Goal: Book appointment/travel/reservation

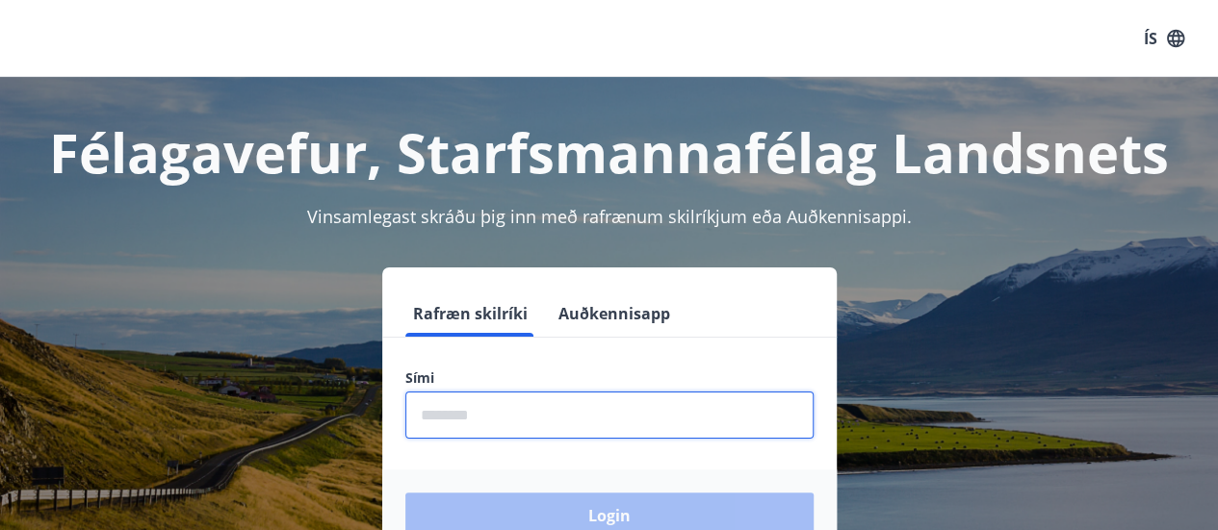
click at [492, 422] on input "phone" at bounding box center [609, 415] width 408 height 47
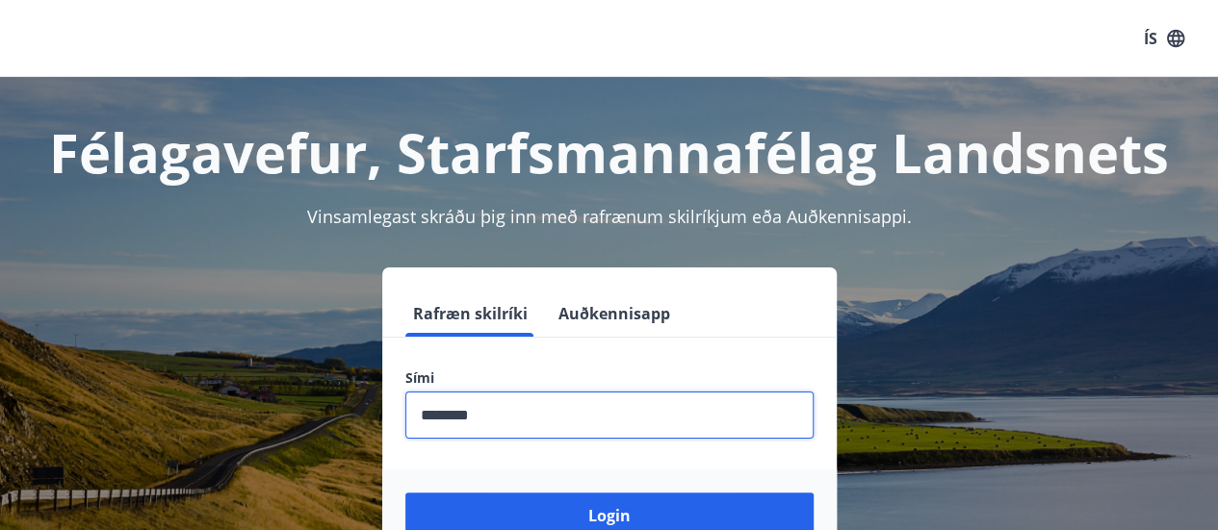
type input "********"
click at [405, 493] on button "Login" at bounding box center [609, 516] width 408 height 46
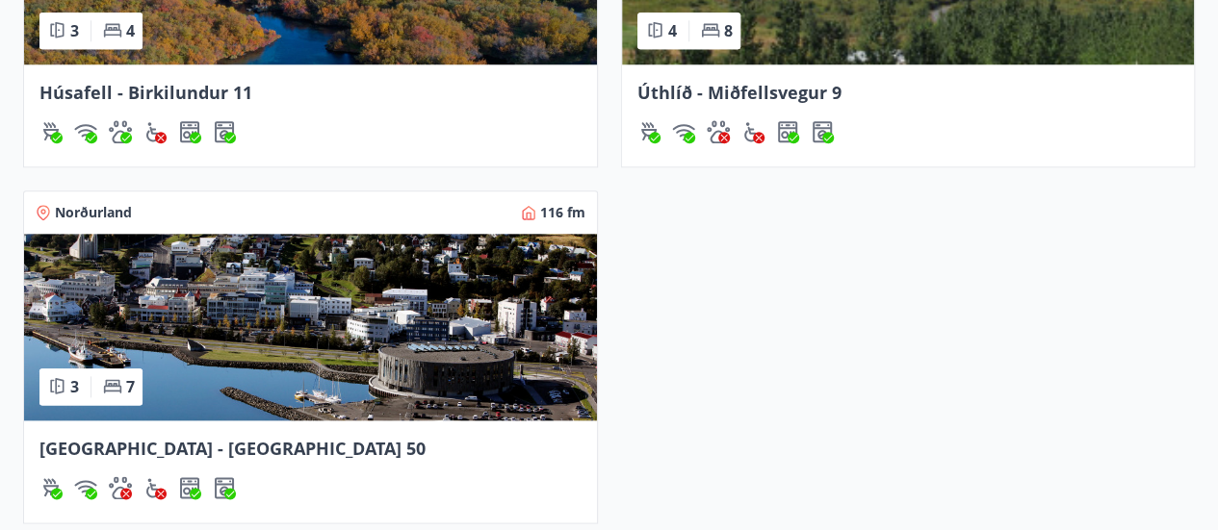
scroll to position [1053, 0]
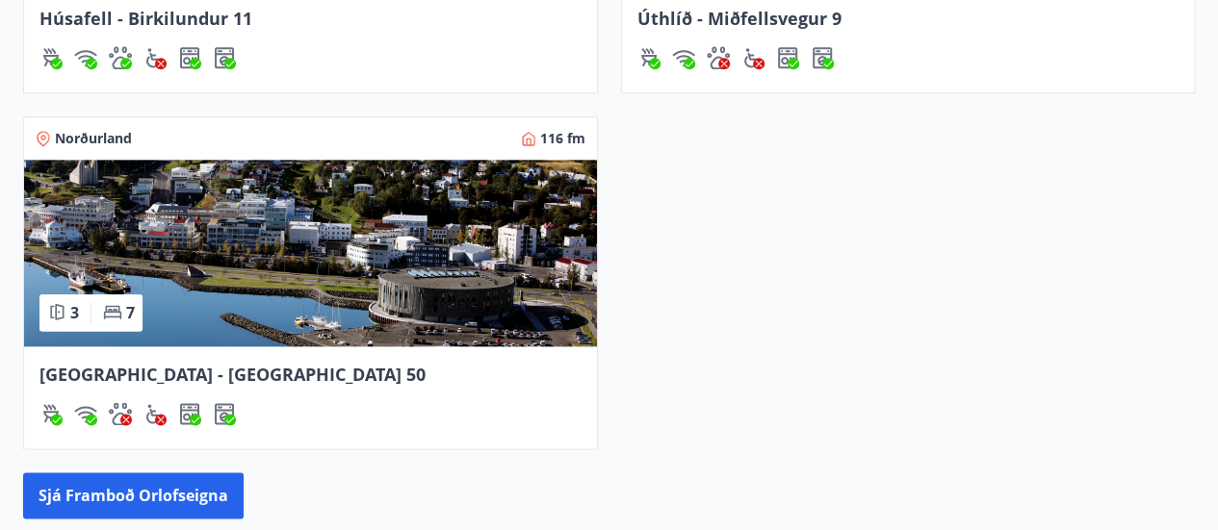
click at [395, 313] on img at bounding box center [310, 253] width 573 height 187
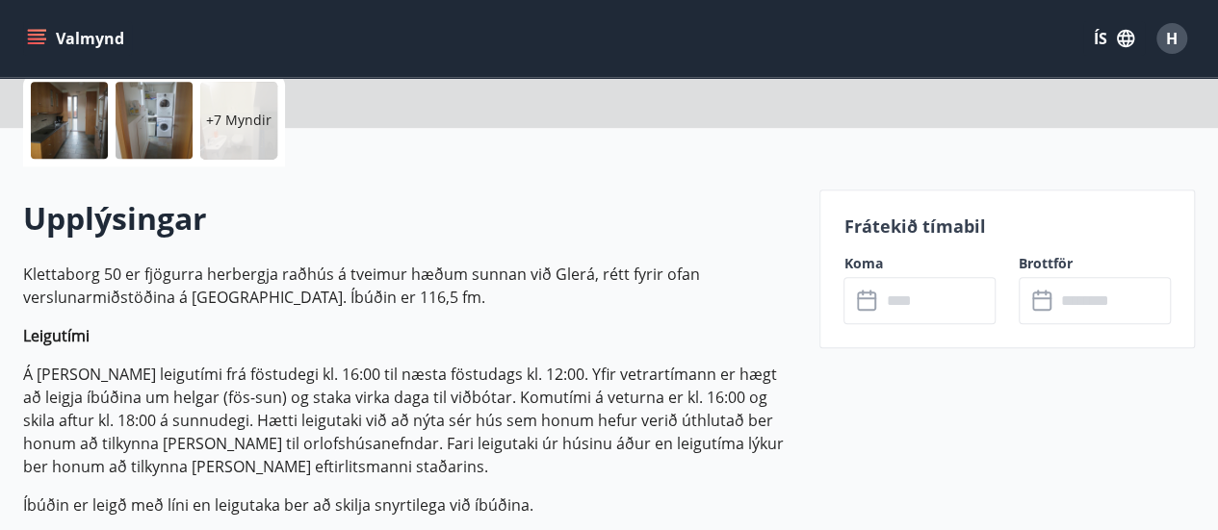
scroll to position [522, 0]
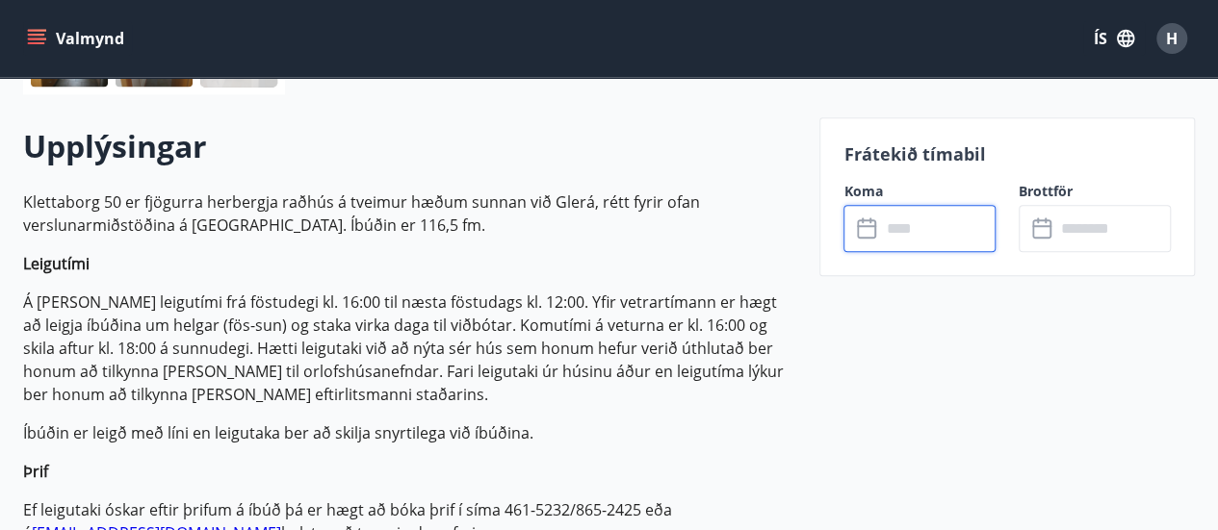
click at [887, 226] on input "text" at bounding box center [938, 228] width 116 height 47
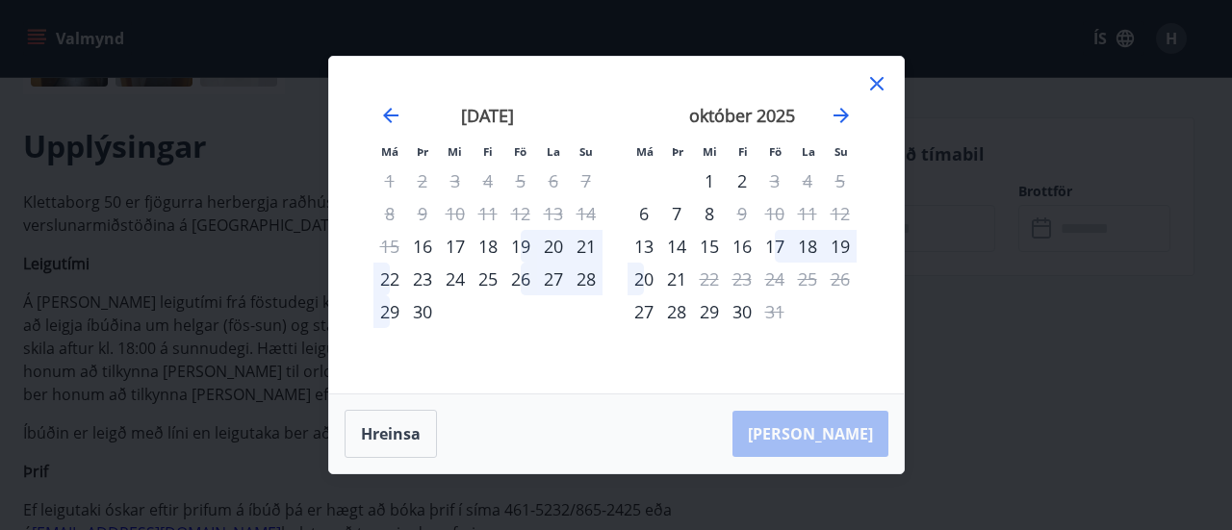
click at [878, 86] on icon at bounding box center [876, 83] width 13 height 13
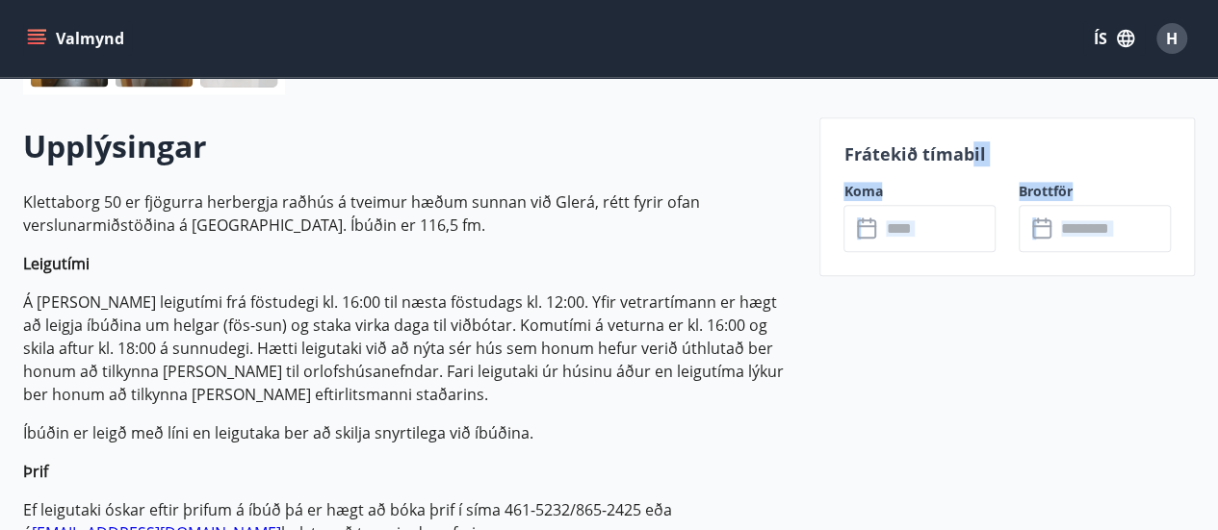
drag, startPoint x: 1030, startPoint y: 340, endPoint x: 978, endPoint y: -3, distance: 346.6
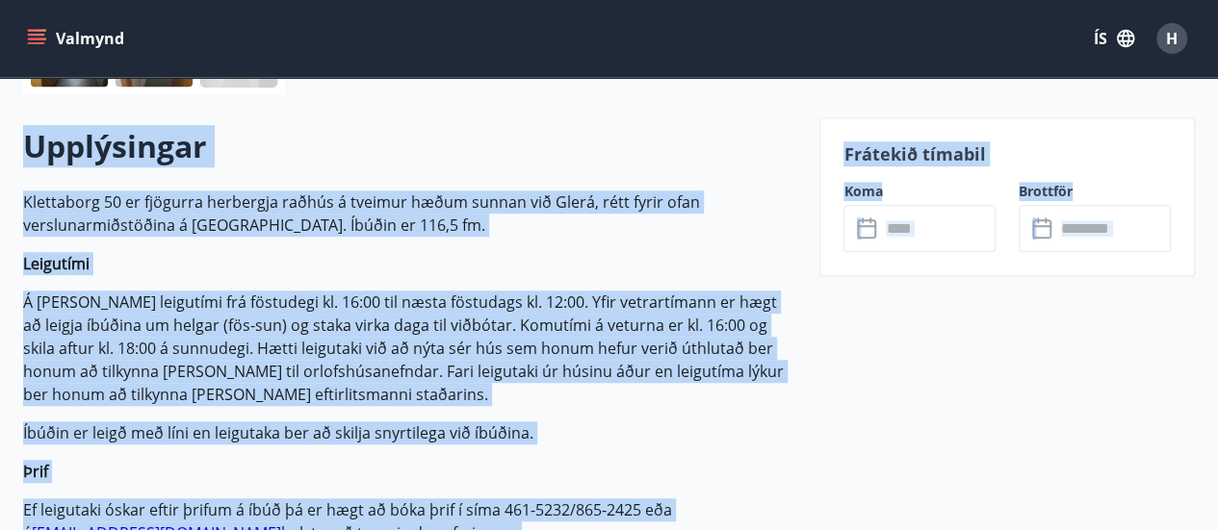
scroll to position [506, 0]
